Goal: Information Seeking & Learning: Learn about a topic

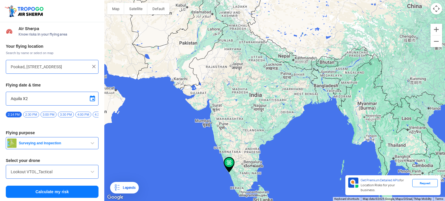
drag, startPoint x: 174, startPoint y: 138, endPoint x: 162, endPoint y: 58, distance: 80.8
click at [162, 58] on div at bounding box center [274, 100] width 341 height 201
drag, startPoint x: 176, startPoint y: 184, endPoint x: 158, endPoint y: 115, distance: 71.1
click at [158, 115] on div at bounding box center [274, 100] width 341 height 201
drag, startPoint x: 197, startPoint y: 156, endPoint x: 170, endPoint y: 119, distance: 45.9
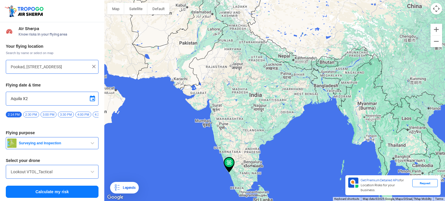
click at [169, 121] on div at bounding box center [274, 100] width 341 height 201
drag, startPoint x: 278, startPoint y: 180, endPoint x: 231, endPoint y: 141, distance: 60.9
click at [231, 142] on div at bounding box center [274, 100] width 341 height 201
drag, startPoint x: 315, startPoint y: 140, endPoint x: 220, endPoint y: 108, distance: 100.2
click at [226, 111] on div at bounding box center [274, 100] width 341 height 201
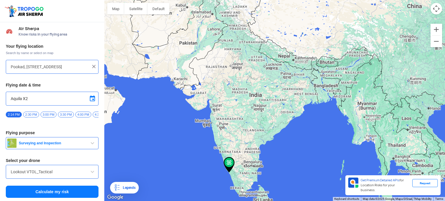
drag, startPoint x: 212, startPoint y: 161, endPoint x: 210, endPoint y: 80, distance: 81.1
click at [210, 80] on div at bounding box center [274, 100] width 341 height 201
drag, startPoint x: 263, startPoint y: 143, endPoint x: 245, endPoint y: 94, distance: 53.0
click at [245, 94] on div at bounding box center [274, 100] width 341 height 201
drag, startPoint x: 170, startPoint y: 156, endPoint x: 246, endPoint y: 114, distance: 86.5
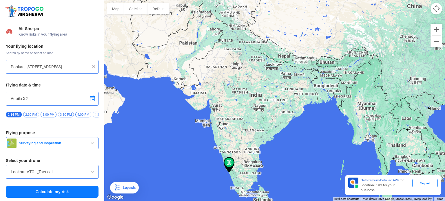
click at [252, 121] on div at bounding box center [274, 100] width 341 height 201
drag, startPoint x: 196, startPoint y: 169, endPoint x: 200, endPoint y: 69, distance: 99.5
click at [200, 70] on div at bounding box center [274, 100] width 341 height 201
drag, startPoint x: 210, startPoint y: 131, endPoint x: 281, endPoint y: 51, distance: 107.3
click at [281, 51] on div at bounding box center [274, 100] width 341 height 201
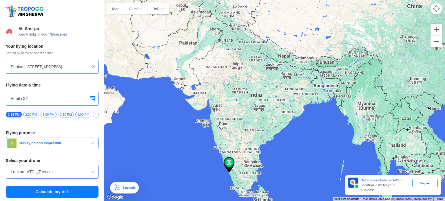
click at [157, 123] on div at bounding box center [274, 100] width 341 height 201
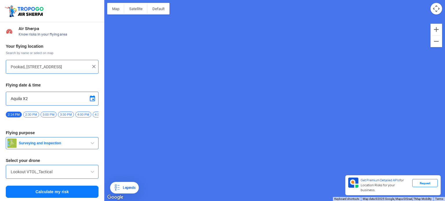
type input "Unnamed Road"
